Goal: Transaction & Acquisition: Purchase product/service

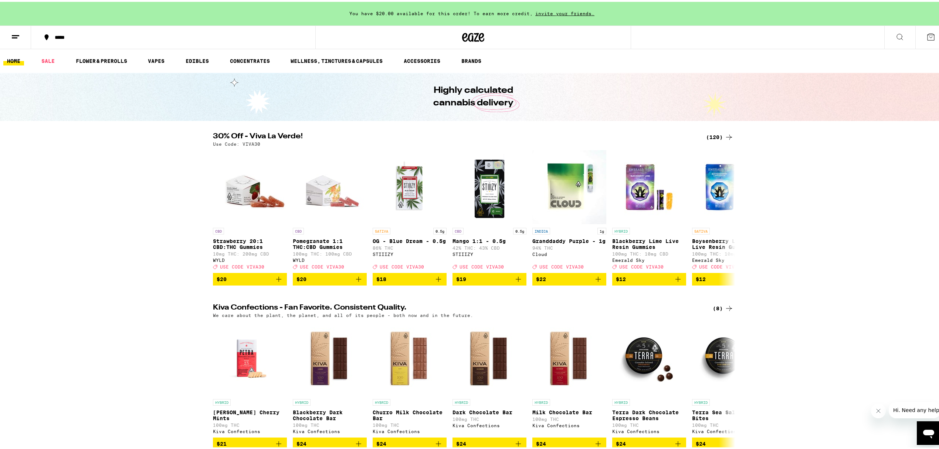
scroll to position [49, 0]
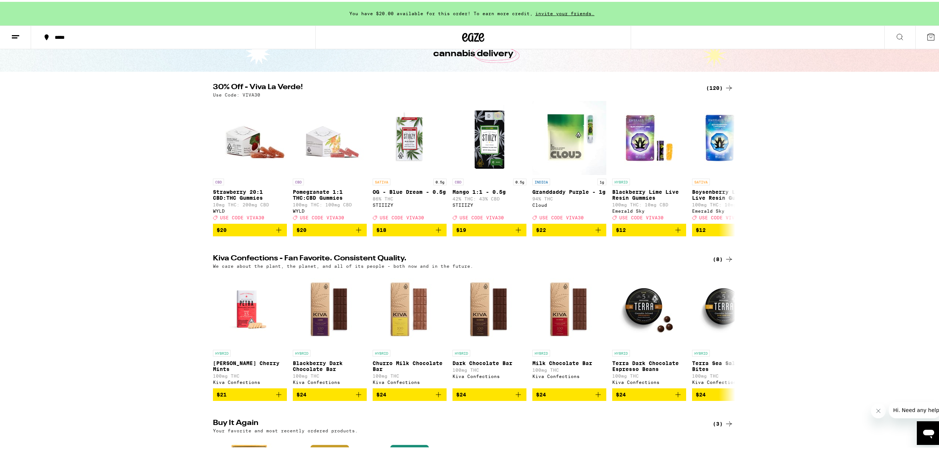
click at [725, 86] on icon at bounding box center [729, 86] width 9 height 9
